Goal: Information Seeking & Learning: Learn about a topic

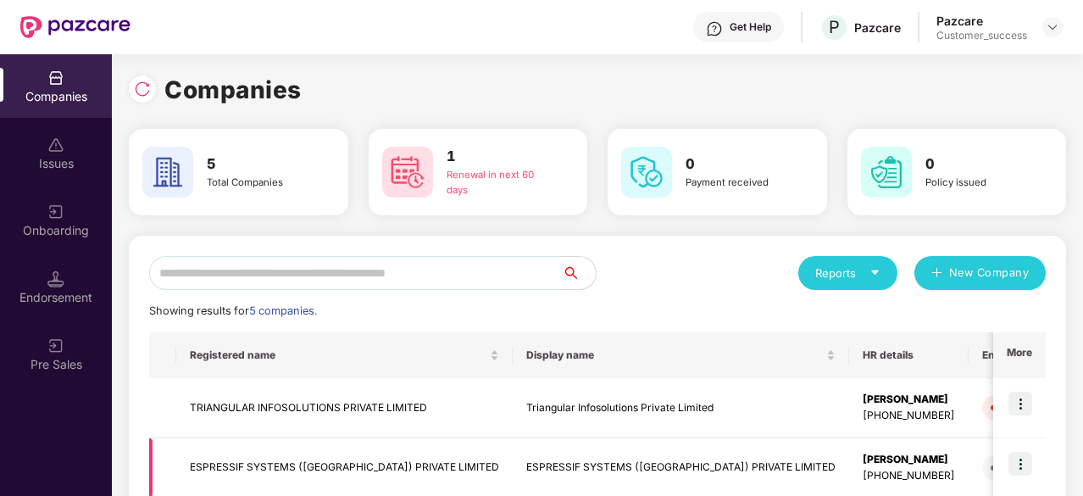
scroll to position [275, 0]
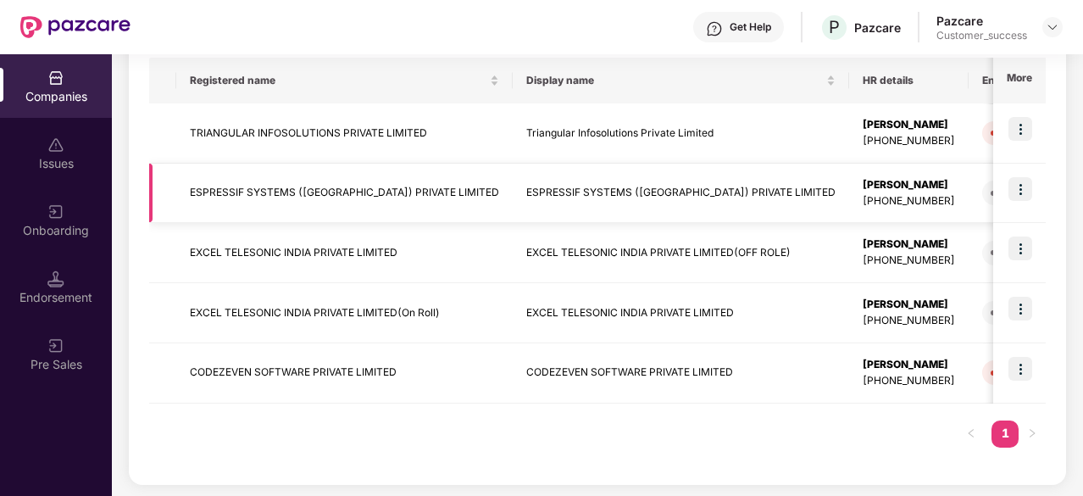
click at [325, 183] on td "ESPRESSIF SYSTEMS ([GEOGRAPHIC_DATA]) PRIVATE LIMITED" at bounding box center [344, 194] width 336 height 60
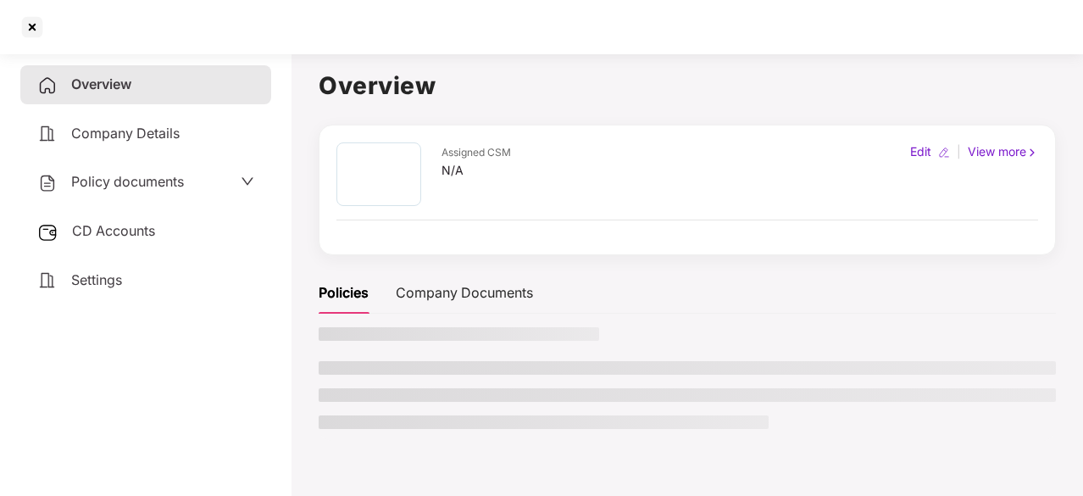
click at [139, 177] on span "Policy documents" at bounding box center [127, 181] width 113 height 17
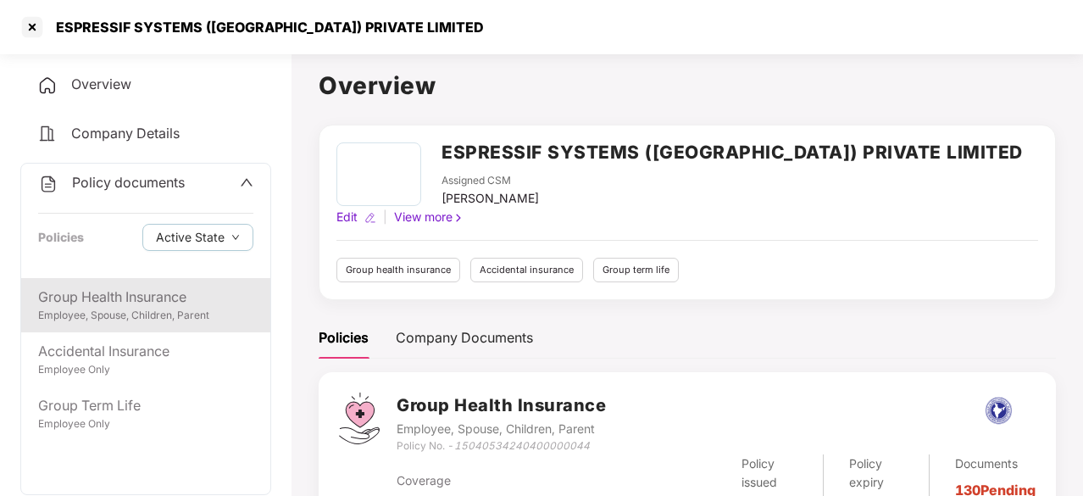
click at [164, 308] on div "Employee, Spouse, Children, Parent" at bounding box center [145, 316] width 215 height 16
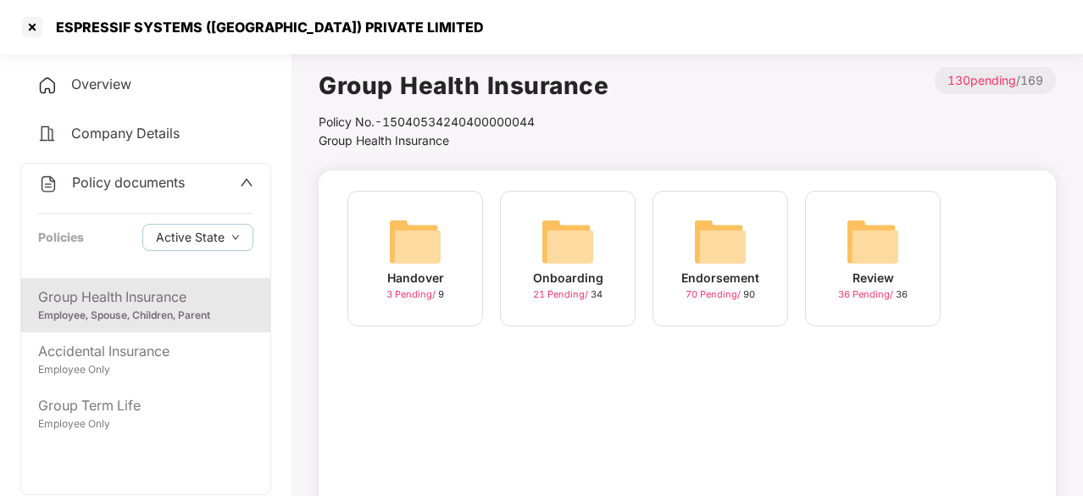
click at [724, 262] on img at bounding box center [720, 241] width 54 height 54
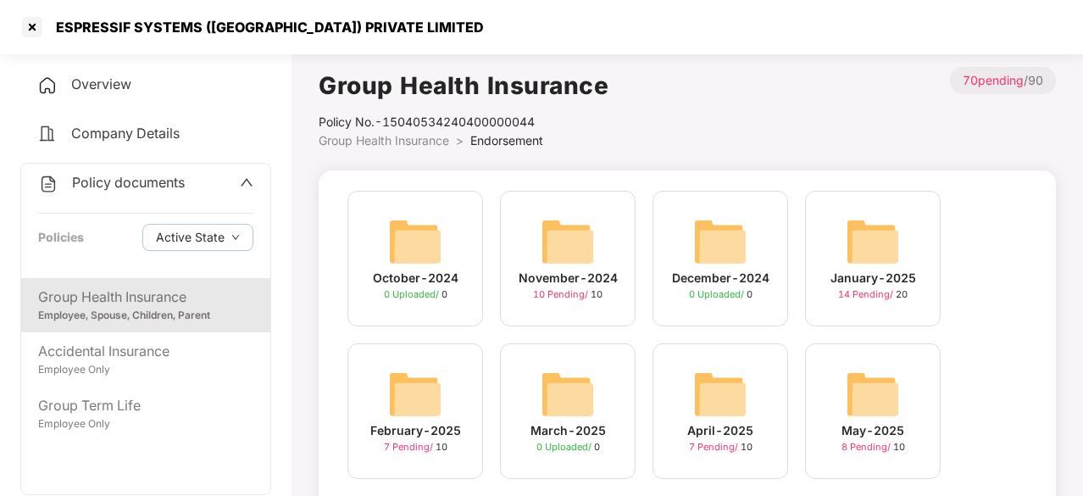
click at [880, 249] on img at bounding box center [873, 241] width 54 height 54
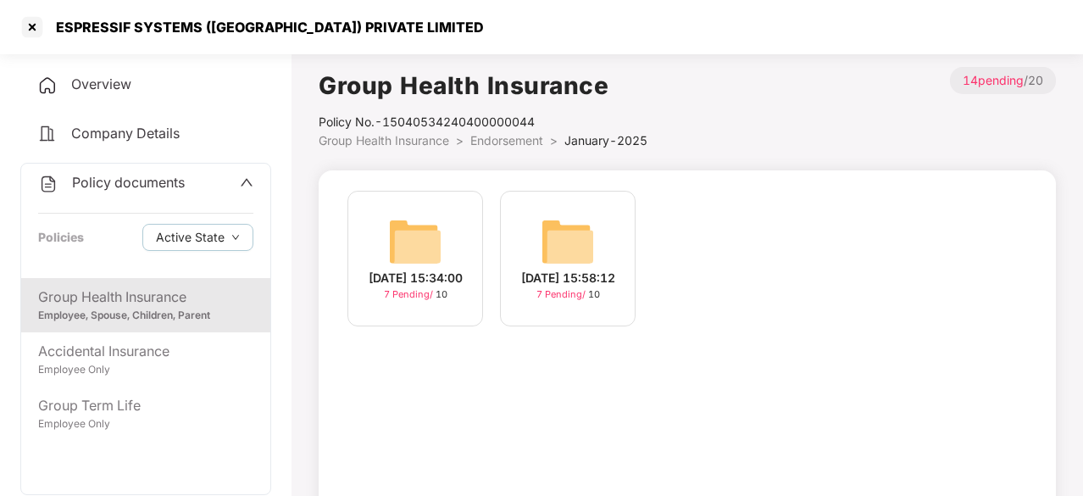
click at [416, 237] on img at bounding box center [415, 241] width 54 height 54
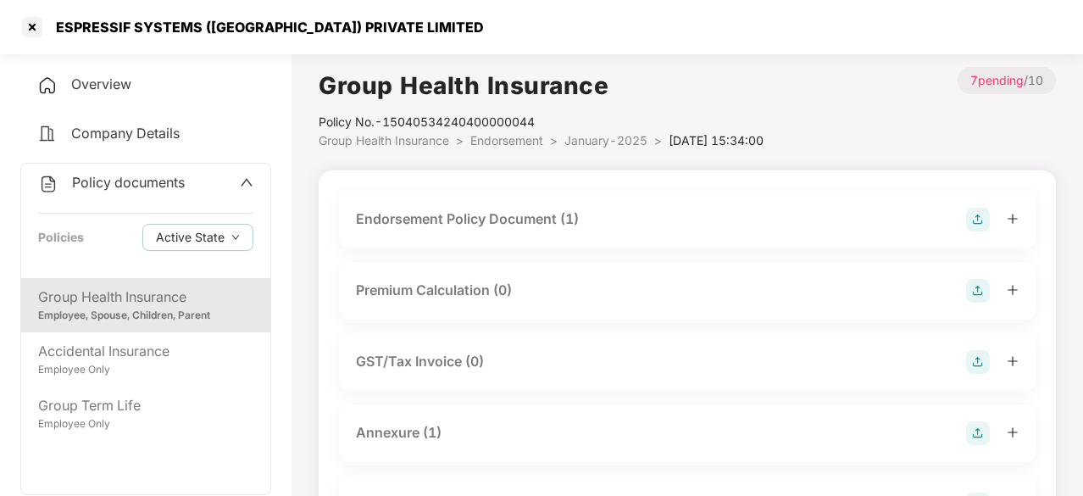
click at [447, 219] on div "Endorsement Policy Document (1)" at bounding box center [467, 218] width 223 height 21
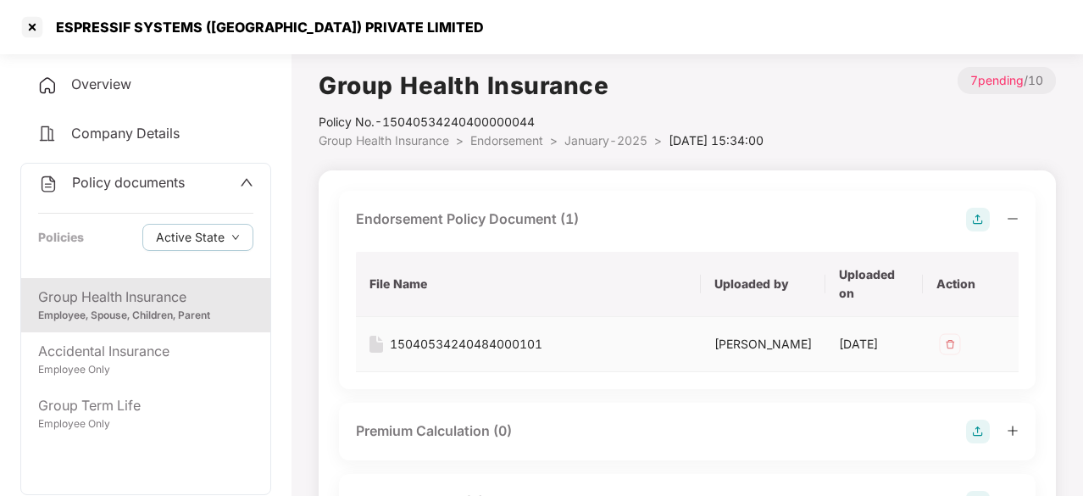
click at [444, 338] on div "15040534240484000101" at bounding box center [466, 344] width 153 height 19
